Goal: Find specific page/section: Find specific page/section

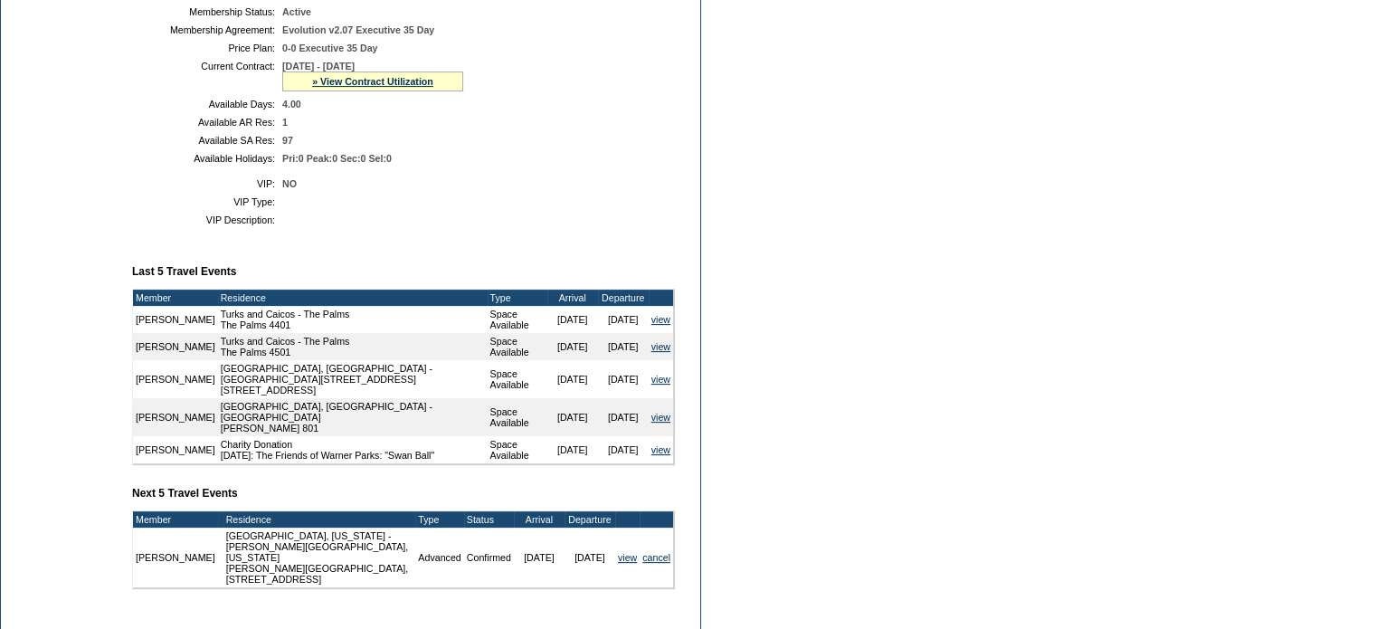
scroll to position [445, 0]
click at [656, 325] on link "view" at bounding box center [661, 319] width 19 height 11
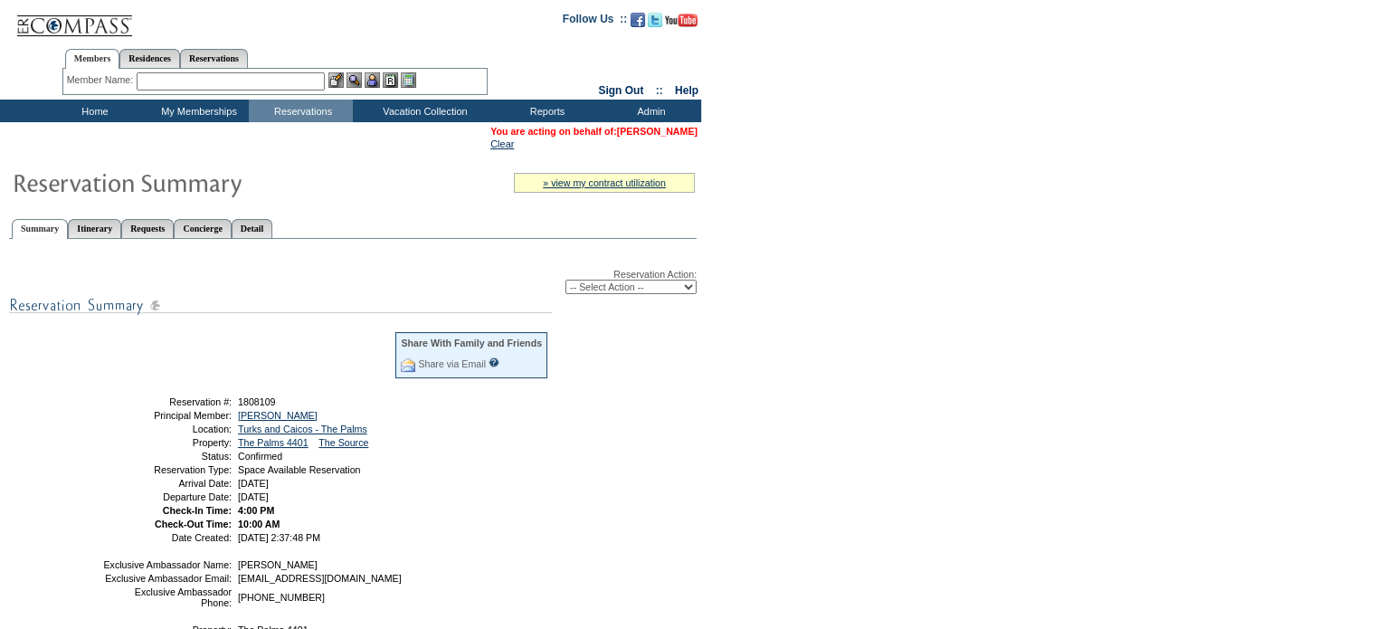
click at [644, 126] on link "[PERSON_NAME]" at bounding box center [657, 131] width 81 height 11
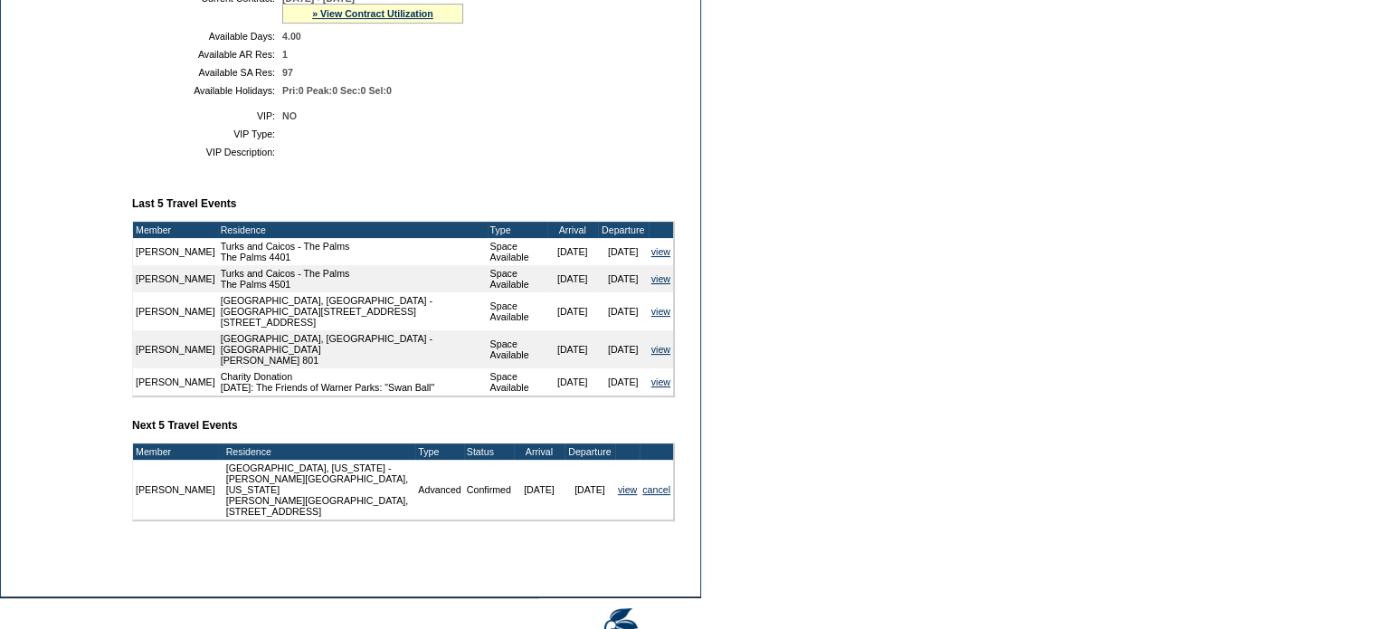
scroll to position [514, 0]
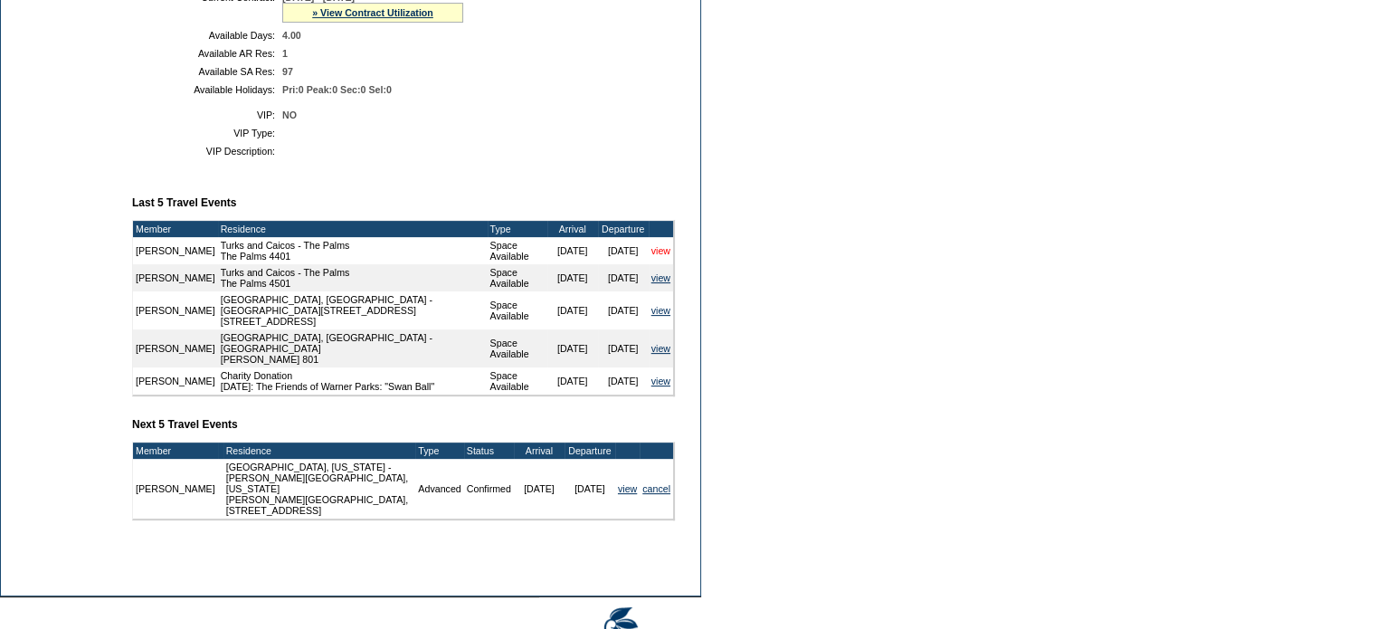
click at [660, 256] on link "view" at bounding box center [661, 250] width 19 height 11
